Goal: Task Accomplishment & Management: Use online tool/utility

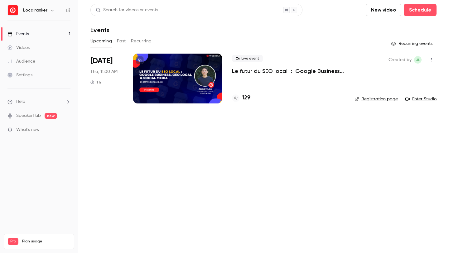
click at [247, 100] on h4 "129" at bounding box center [246, 98] width 8 height 8
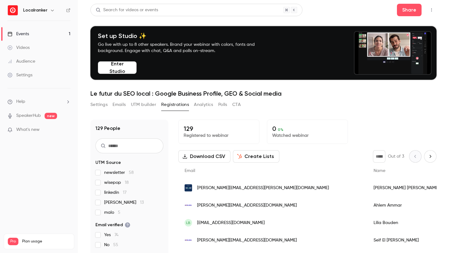
click at [56, 34] on link "Events 1" at bounding box center [39, 34] width 78 height 14
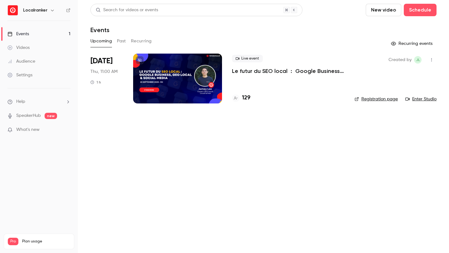
click at [417, 98] on link "Enter Studio" at bounding box center [420, 99] width 31 height 6
click at [426, 99] on link "Enter Studio" at bounding box center [420, 99] width 31 height 6
